Goal: Entertainment & Leisure: Browse casually

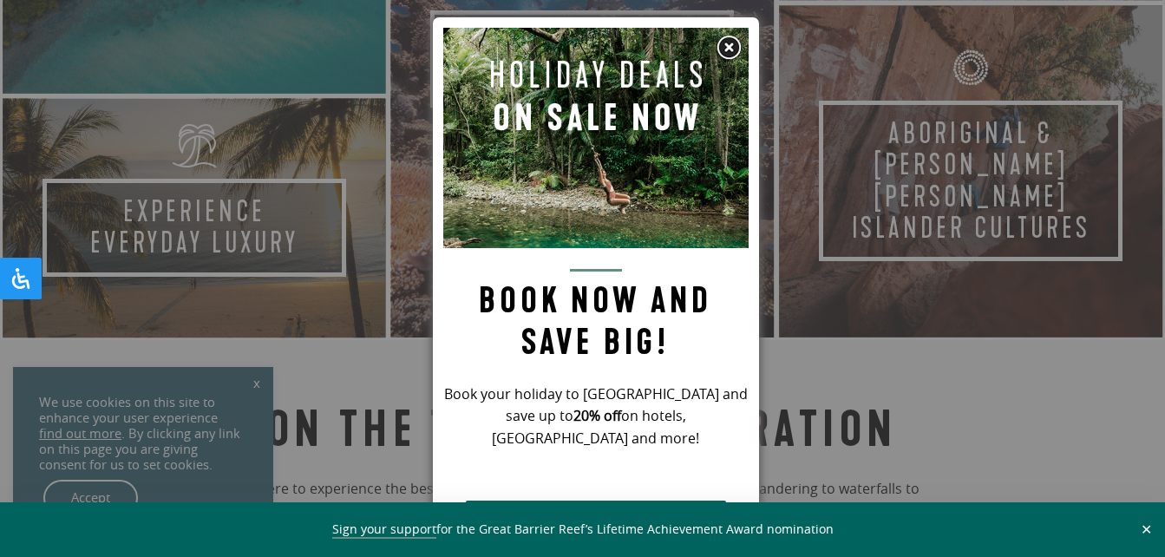
scroll to position [1174, 0]
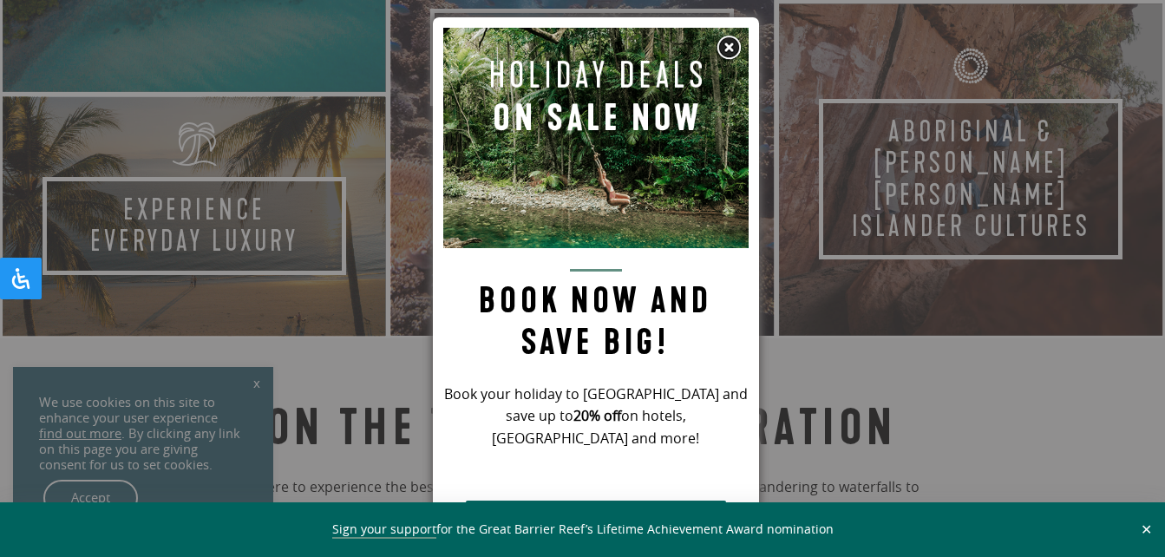
click at [727, 41] on img at bounding box center [729, 48] width 26 height 26
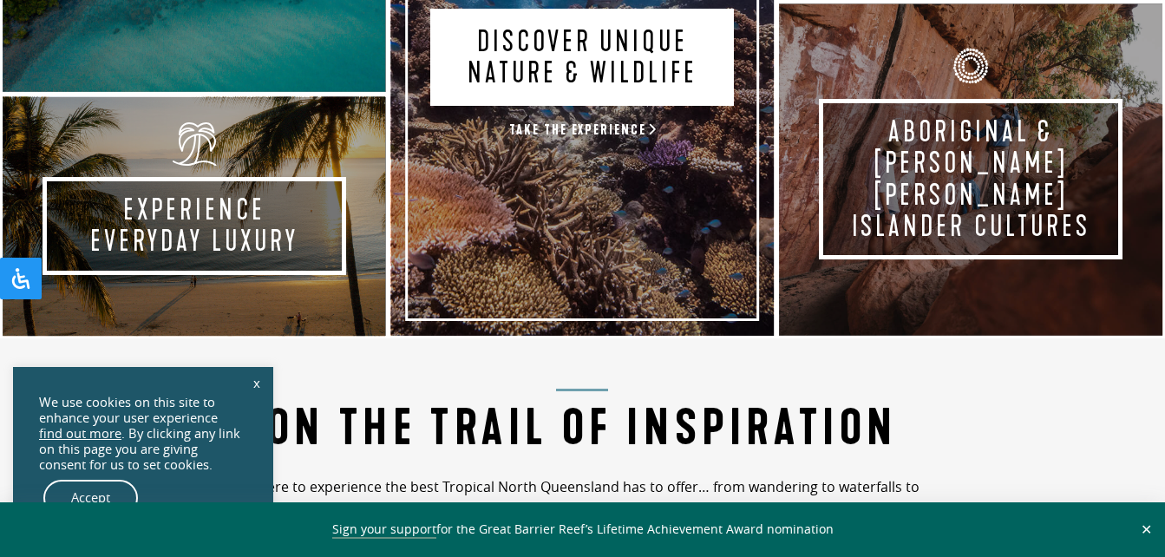
click at [727, 41] on link "Discover Unique Nature & Wildlife Take the experience" at bounding box center [583, 47] width 389 height 581
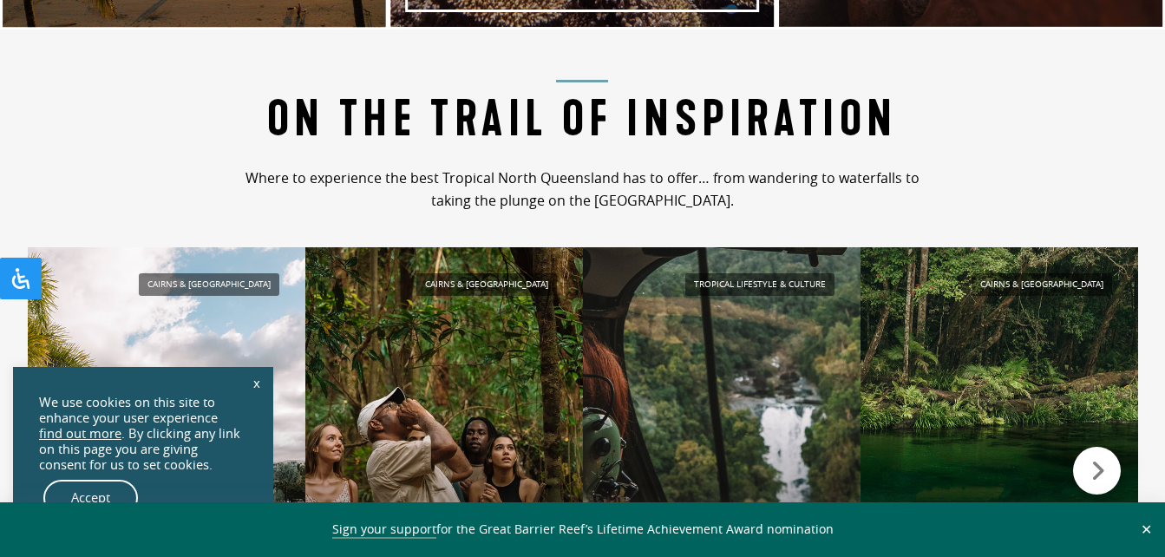
scroll to position [1484, 0]
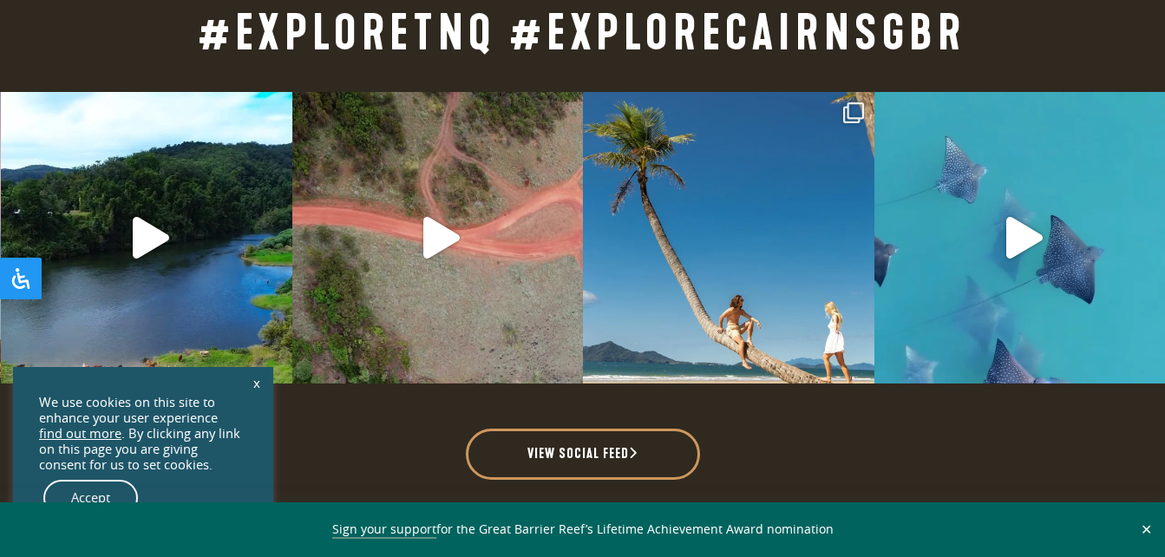
scroll to position [3959, 0]
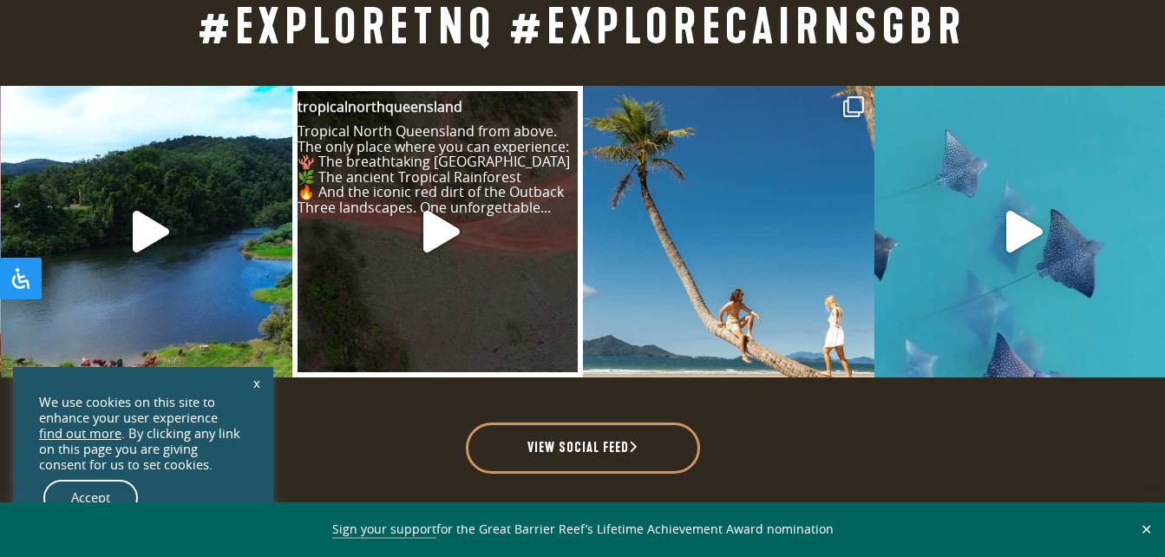
click at [447, 233] on icon "Play" at bounding box center [441, 232] width 36 height 42
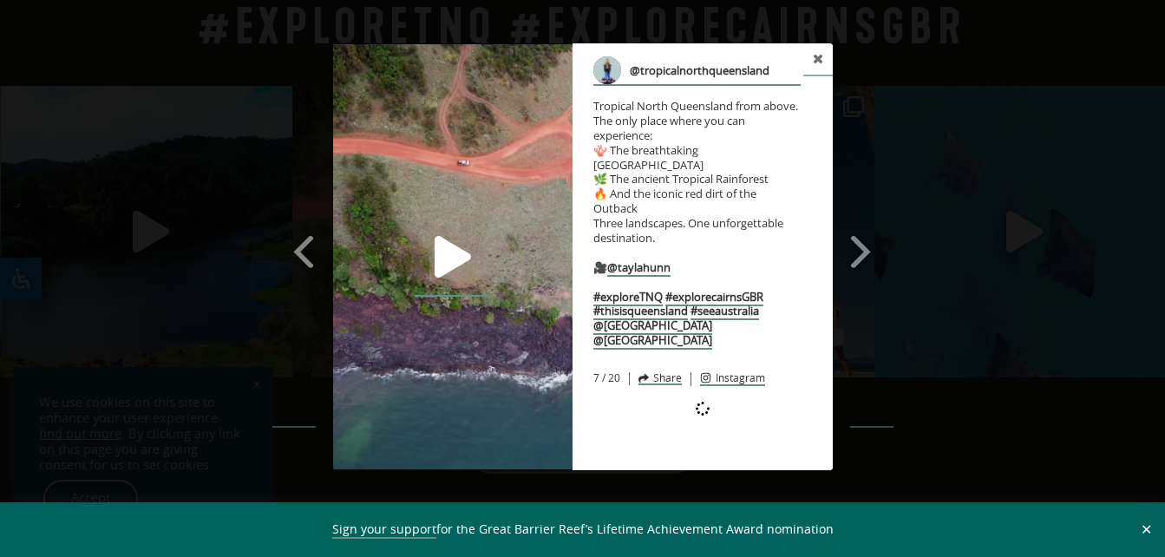
click at [451, 240] on icon "Play" at bounding box center [453, 257] width 42 height 42
click at [885, 110] on link "Next Slide" at bounding box center [871, 235] width 43 height 384
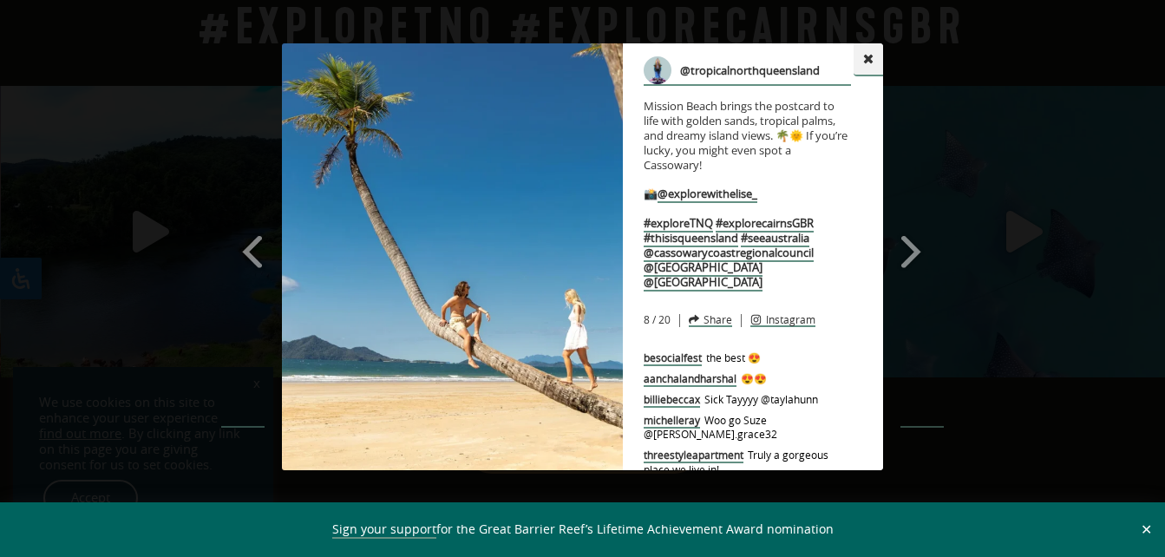
click at [873, 56] on icon at bounding box center [868, 59] width 12 height 12
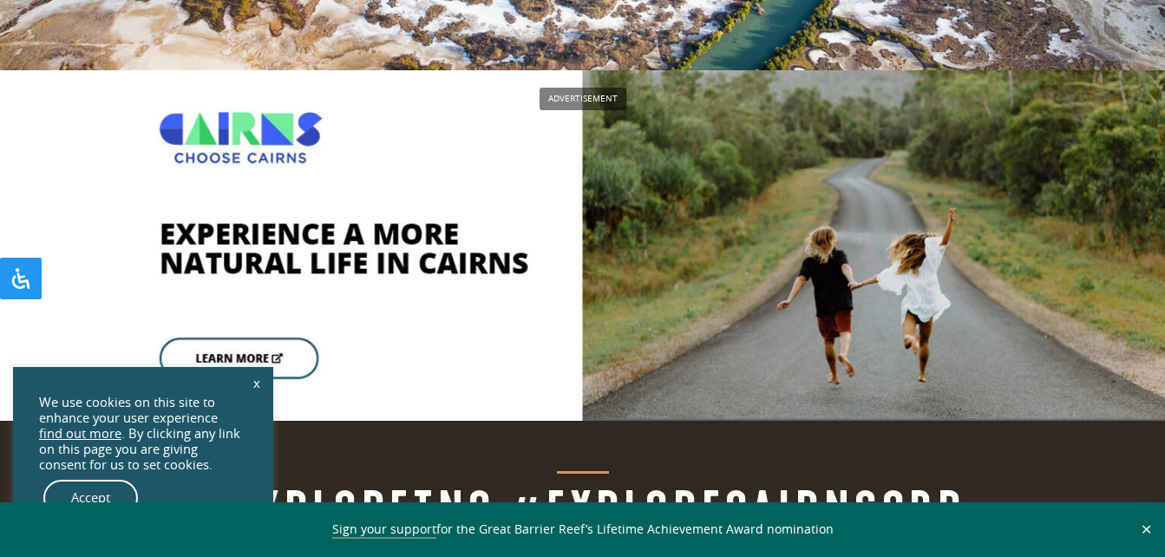
scroll to position [3476, 0]
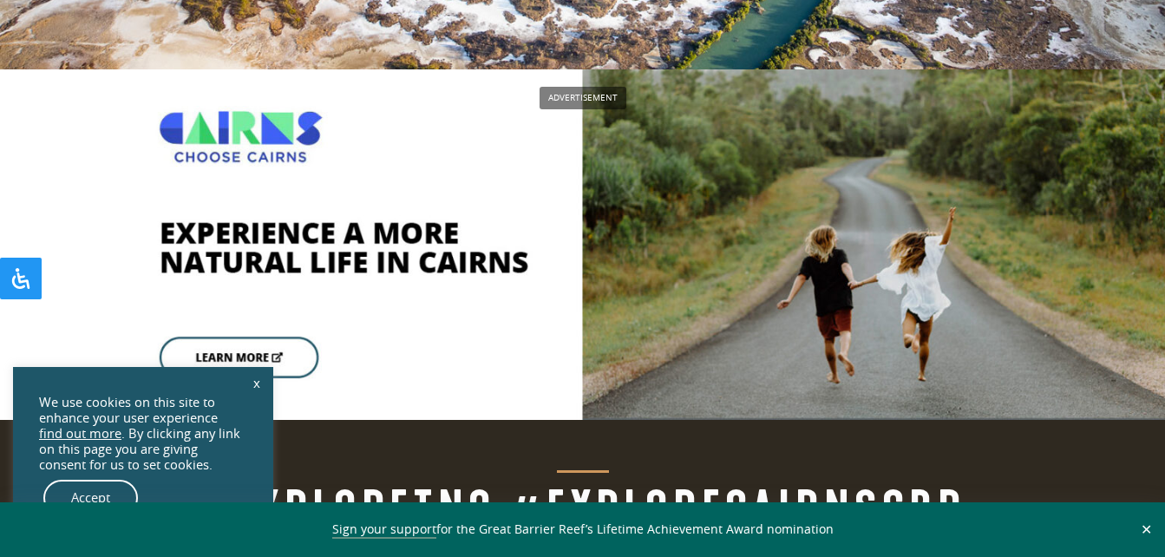
click at [308, 333] on img at bounding box center [582, 244] width 1165 height 350
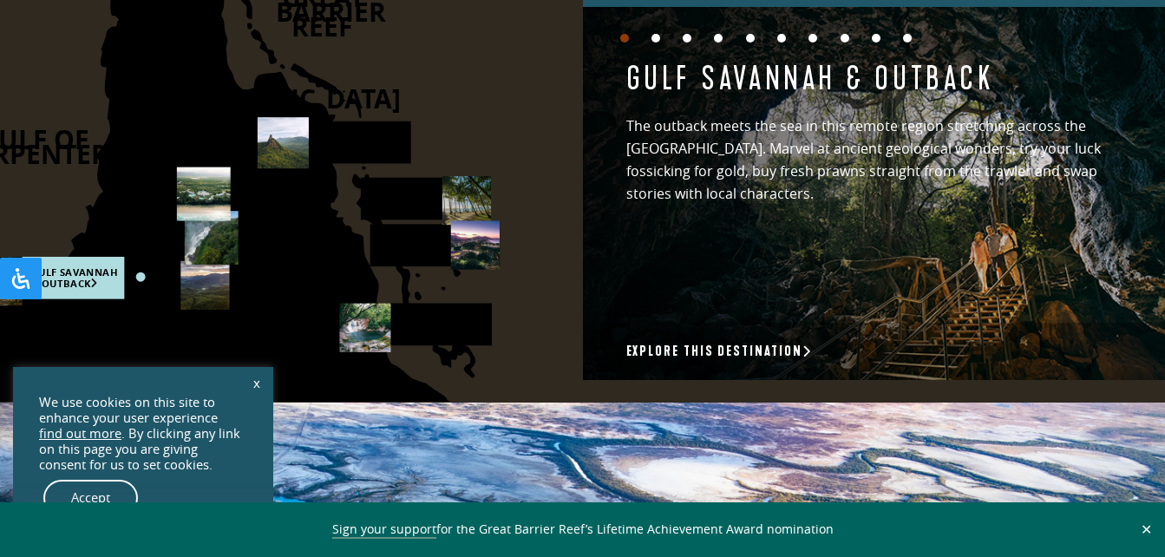
scroll to position [2558, 0]
